Goal: Find contact information

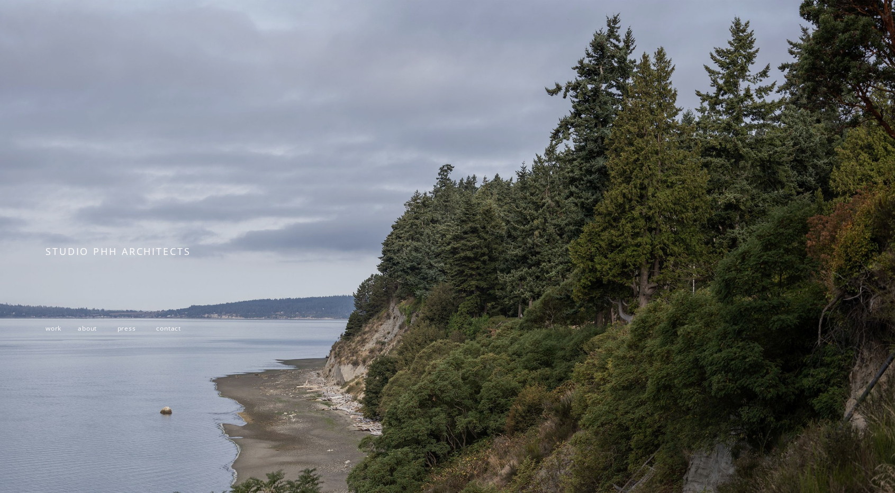
scroll to position [134, 0]
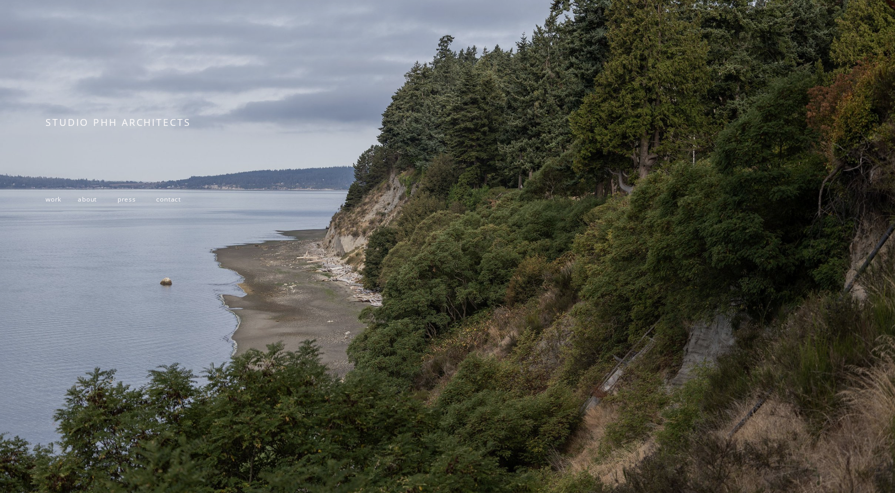
click at [56, 199] on span "work" at bounding box center [54, 199] width 16 height 9
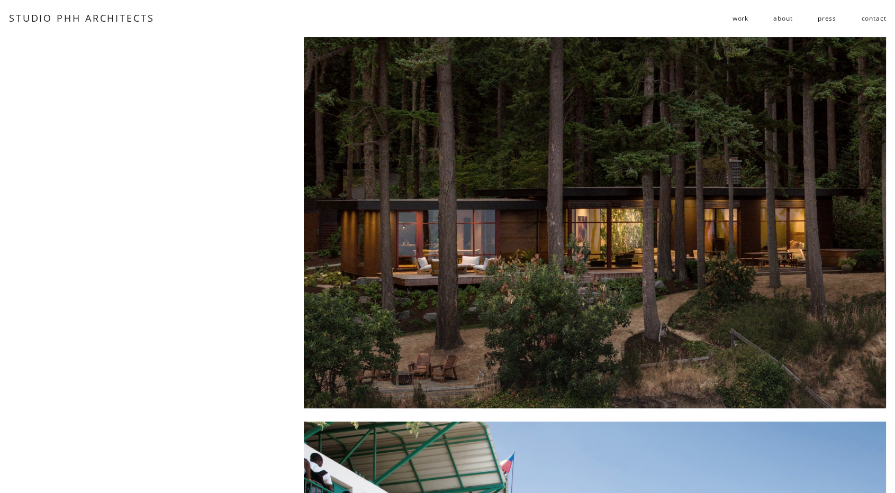
click at [869, 17] on link "contact" at bounding box center [873, 18] width 25 height 17
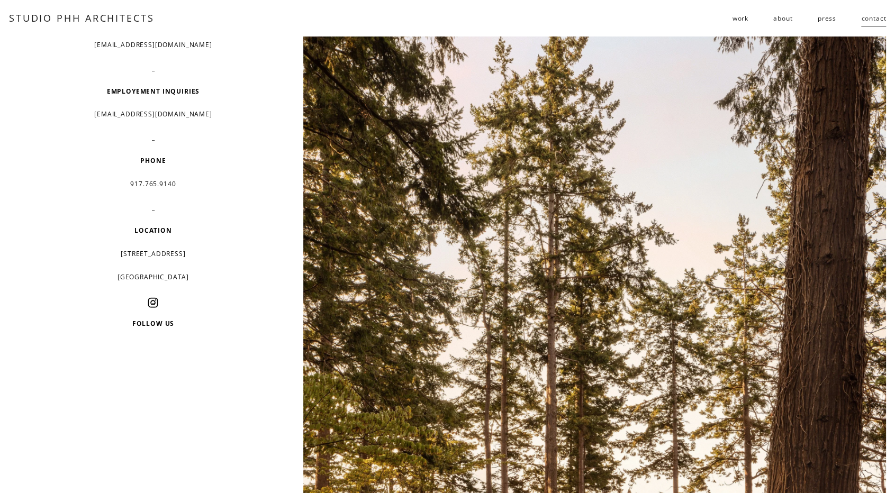
scroll to position [159, 0]
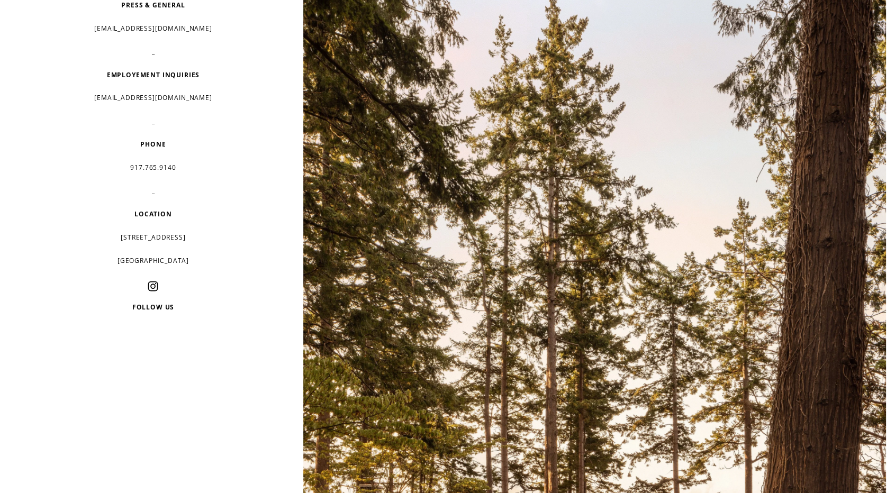
click at [154, 293] on use "Instagram" at bounding box center [152, 286] width 21 height 21
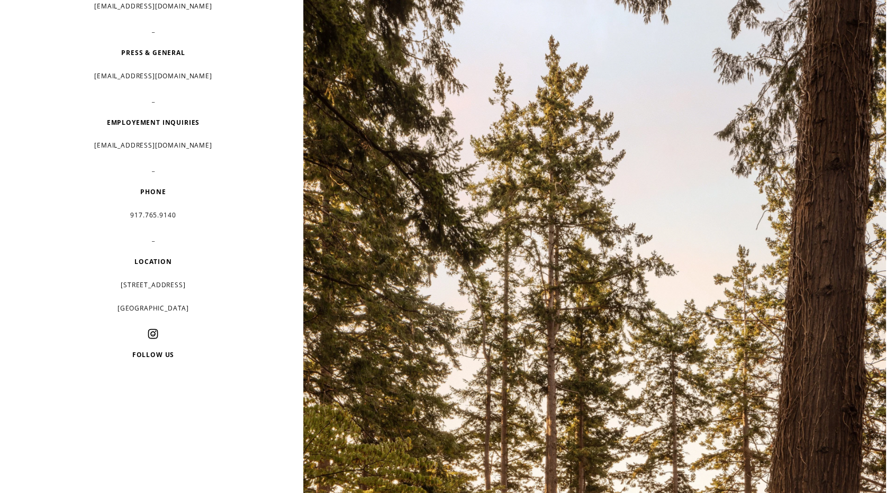
scroll to position [0, 0]
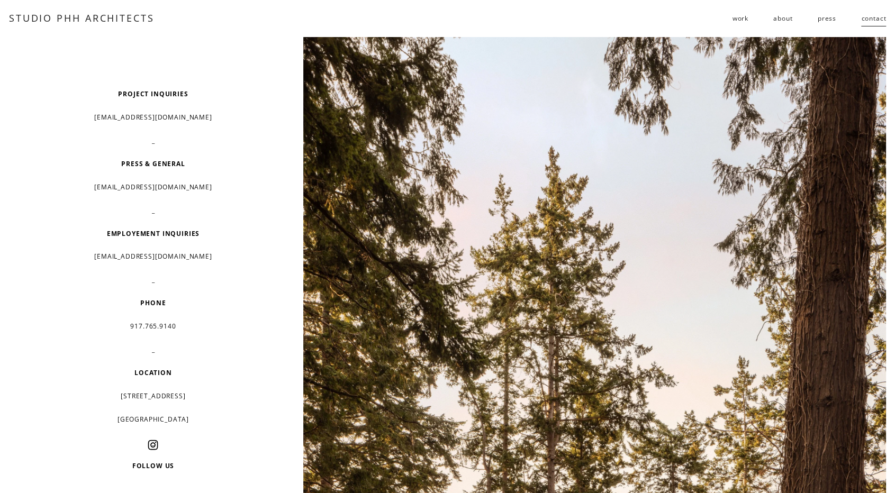
click at [225, 113] on p "info@studiophh.com" at bounding box center [153, 118] width 215 height 16
click at [229, 123] on p "info@studiophh.com" at bounding box center [153, 118] width 215 height 16
click at [786, 17] on link "about" at bounding box center [783, 18] width 19 height 17
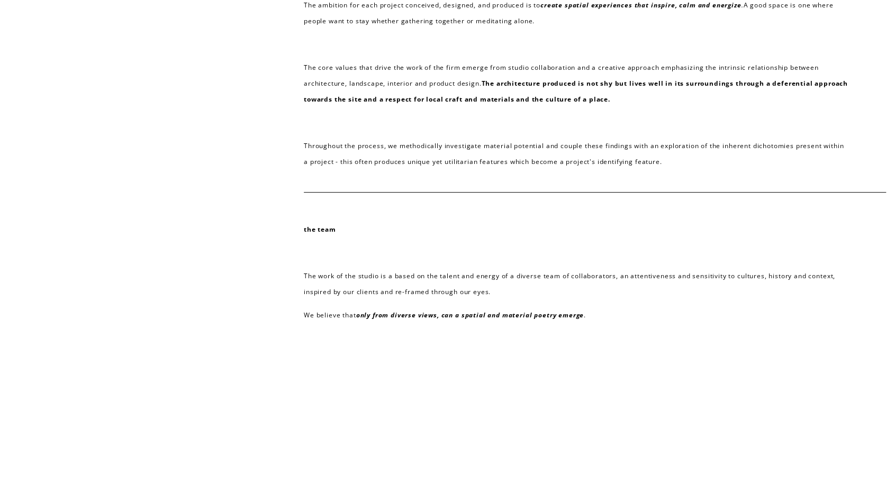
scroll to position [419, 0]
